Goal: Share content: Share content

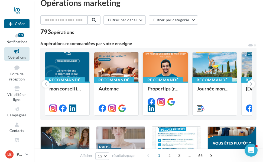
scroll to position [9, 0]
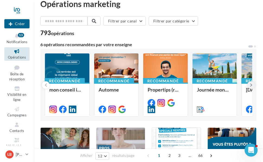
click at [250, 84] on icon at bounding box center [251, 84] width 2 height 5
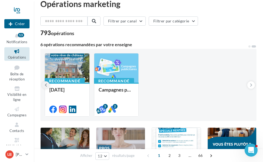
click at [45, 84] on icon at bounding box center [46, 84] width 2 height 5
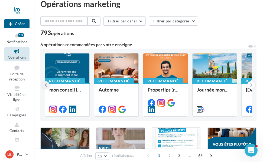
click at [45, 84] on icon at bounding box center [46, 84] width 2 height 5
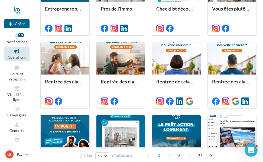
scroll to position [0, 0]
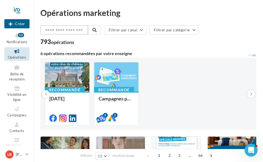
click at [55, 31] on input "text" at bounding box center [64, 29] width 48 height 9
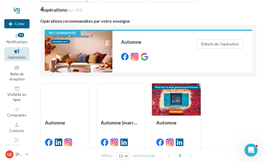
scroll to position [33, 0]
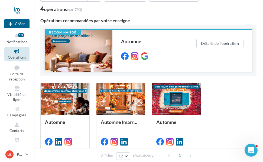
type input "*******"
click at [85, 54] on div at bounding box center [79, 51] width 68 height 42
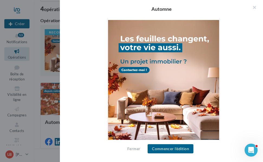
scroll to position [186, 0]
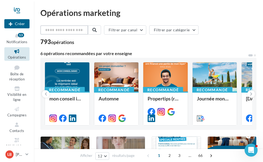
click at [77, 30] on input "text" at bounding box center [64, 29] width 48 height 9
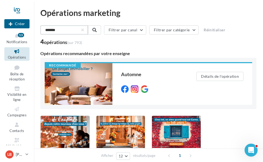
click at [66, 30] on input "*******" at bounding box center [64, 29] width 48 height 9
type input "*******"
click at [75, 126] on div at bounding box center [65, 132] width 49 height 33
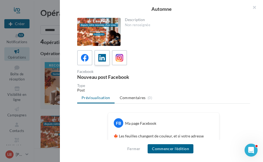
click at [101, 57] on icon at bounding box center [102, 58] width 8 height 8
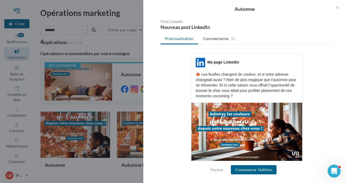
scroll to position [67, 0]
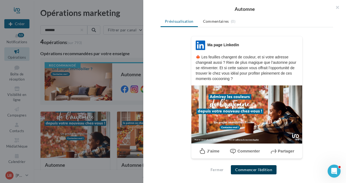
click at [254, 162] on button "Commencer l'édition" at bounding box center [254, 169] width 46 height 9
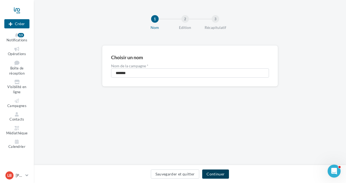
click at [215, 172] on button "Continuer" at bounding box center [215, 174] width 27 height 9
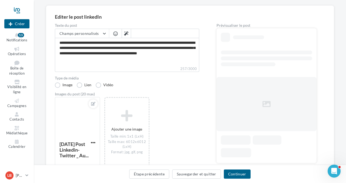
scroll to position [68, 0]
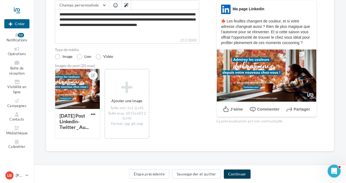
click at [235, 175] on button "Continuer" at bounding box center [237, 174] width 27 height 9
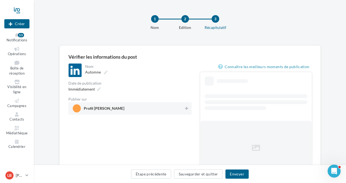
click at [158, 110] on span "Profil Laurence BRIÈRE" at bounding box center [128, 108] width 111 height 8
click at [237, 174] on button "Envoyer" at bounding box center [236, 174] width 23 height 9
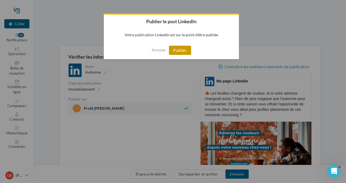
click at [182, 49] on button "Publier" at bounding box center [180, 50] width 22 height 9
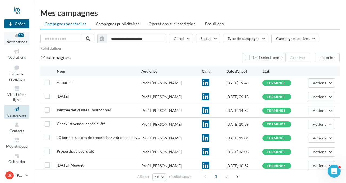
click at [16, 43] on span "Notifications" at bounding box center [16, 42] width 21 height 4
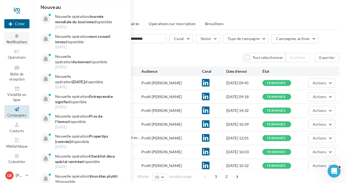
click at [18, 42] on span "Notifications" at bounding box center [16, 42] width 21 height 4
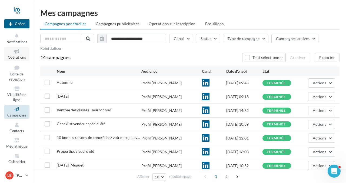
click at [18, 54] on icon at bounding box center [17, 51] width 22 height 6
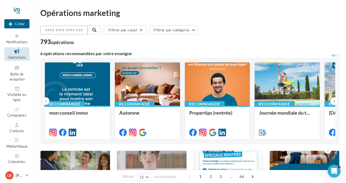
click at [79, 28] on input "text" at bounding box center [64, 29] width 48 height 9
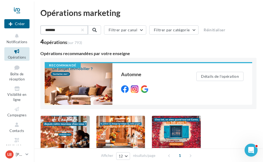
type input "*******"
click at [72, 135] on div at bounding box center [65, 132] width 49 height 33
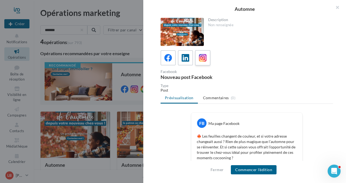
click at [202, 57] on icon at bounding box center [203, 58] width 8 height 8
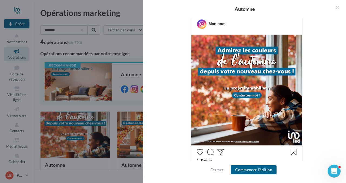
scroll to position [100, 0]
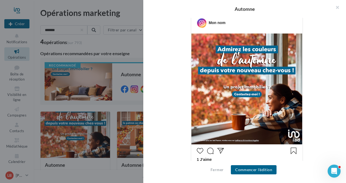
click at [191, 34] on img at bounding box center [246, 89] width 111 height 111
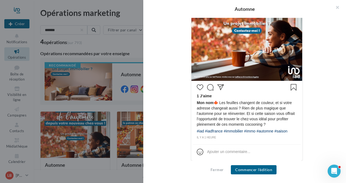
scroll to position [166, 0]
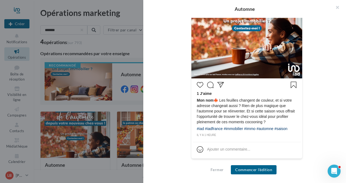
drag, startPoint x: 215, startPoint y: 99, endPoint x: 302, endPoint y: 128, distance: 91.6
click at [302, 128] on div "Mon nom 1 J’aime Mon nom 🍁 Les feuilles changent de couleur, et si votre adress…" at bounding box center [246, 52] width 111 height 212
copy div "🍁 Les feuilles changent de couleur, et si votre adresse changeait aussi ? Rien …"
click at [321, 65] on div "Mon nom 1 J’aime Mon nom 🍁 Les feuilles changent de couleur, et si votre adress…" at bounding box center [247, 55] width 172 height 219
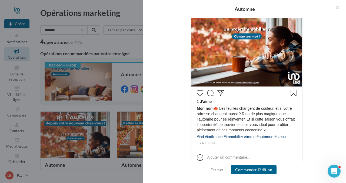
scroll to position [158, 0]
